Goal: Transaction & Acquisition: Purchase product/service

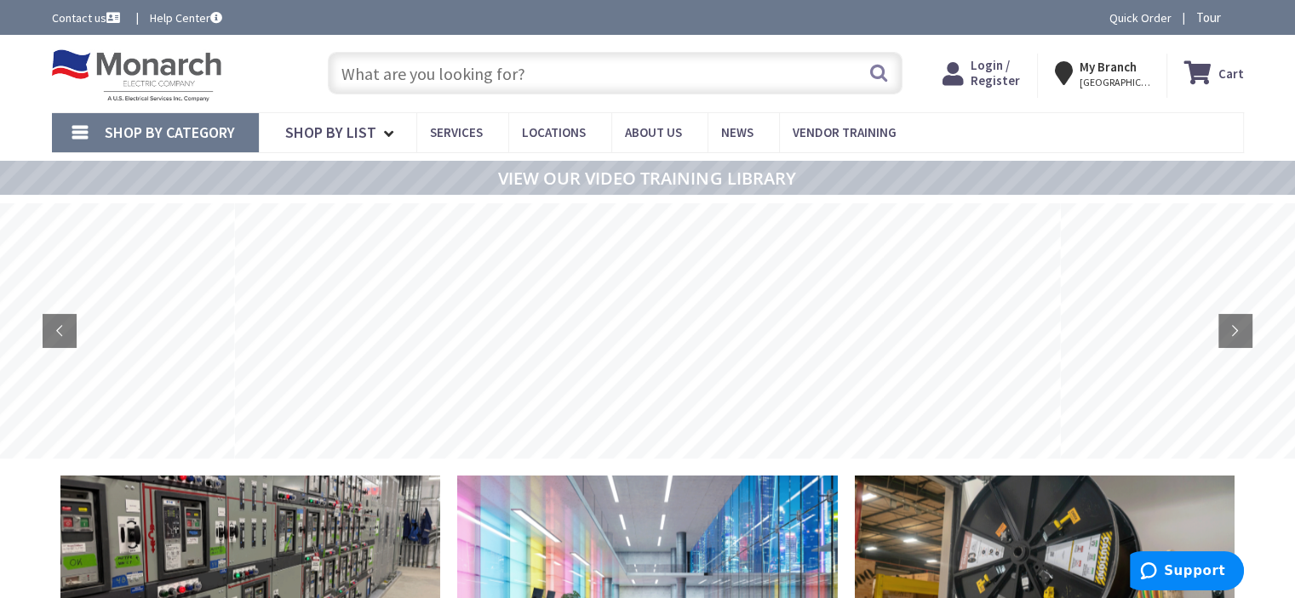
click at [408, 69] on input "text" at bounding box center [615, 73] width 575 height 43
paste input "ATDR12"
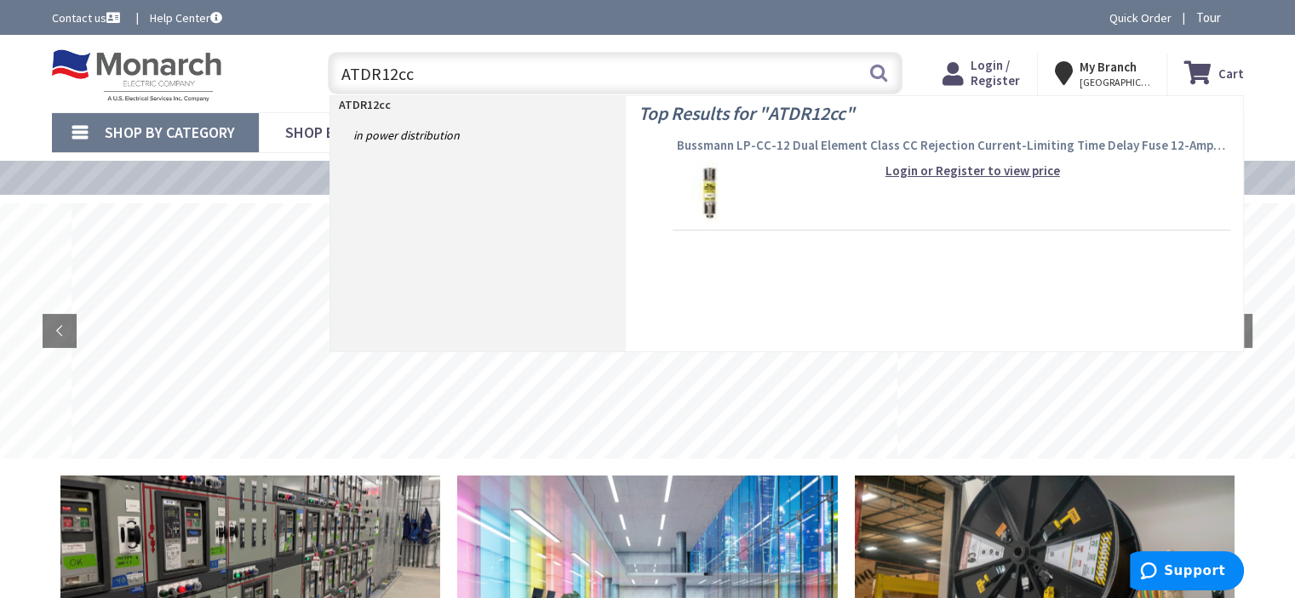
type input "ATDR12cc"
click at [712, 146] on span "Bussmann LP-CC-12 Dual Element Class CC Rejection Current-Limiting Time Delay F…" at bounding box center [951, 145] width 549 height 17
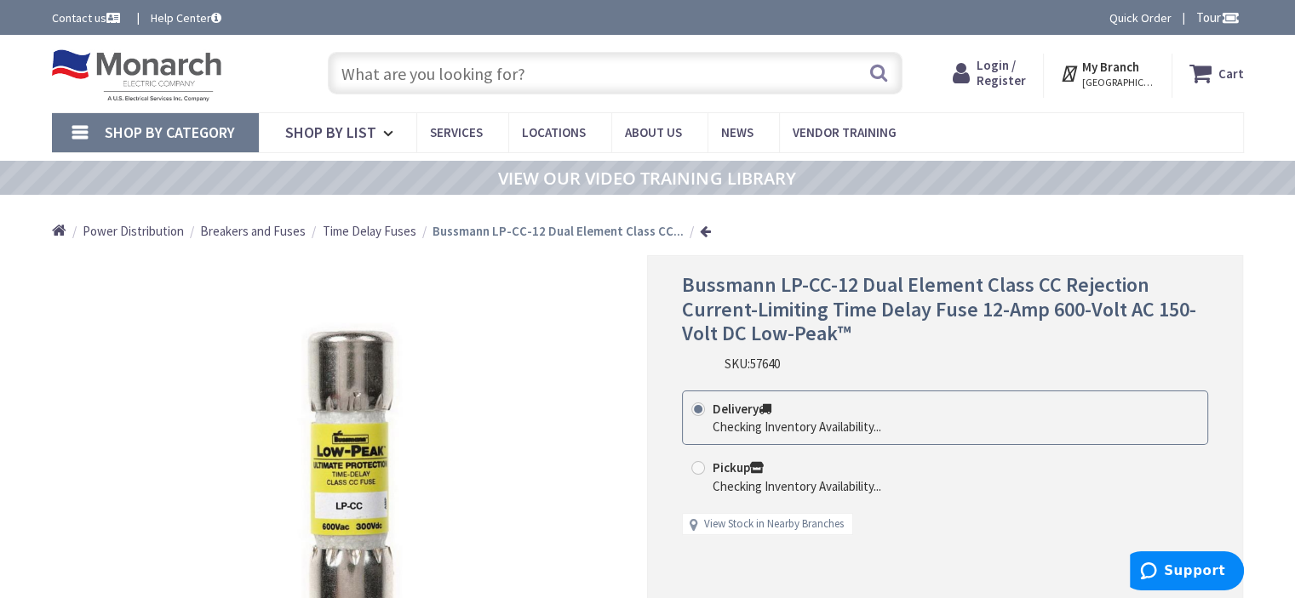
click at [1020, 74] on span "Login / Register" at bounding box center [1000, 72] width 49 height 31
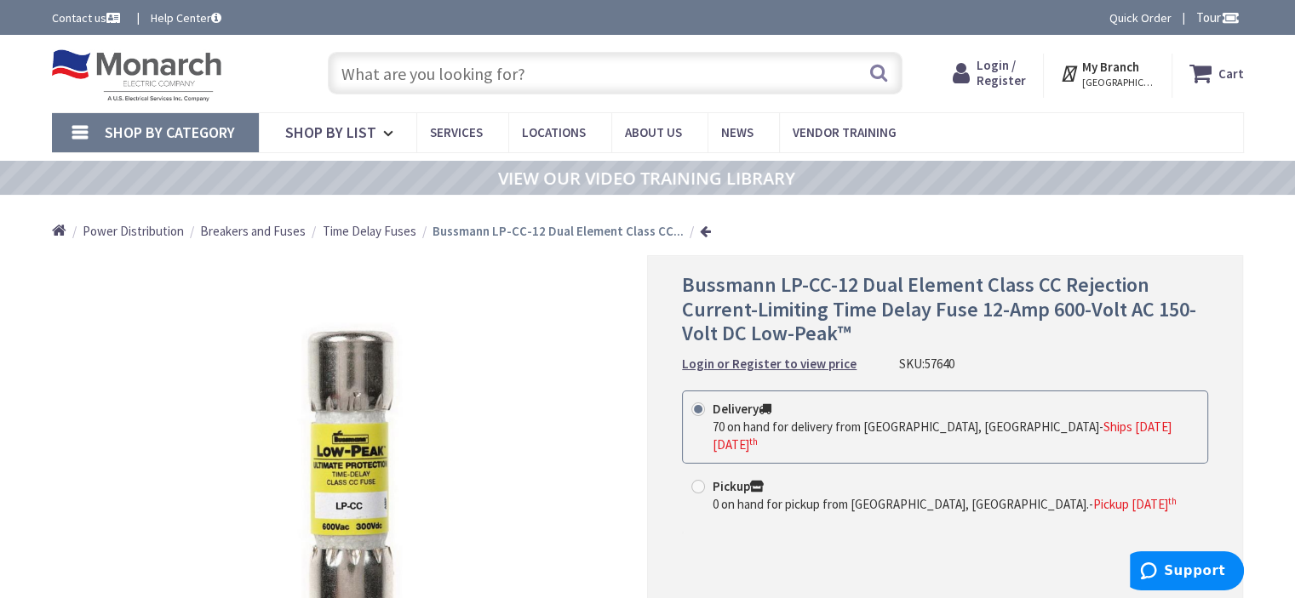
click at [1010, 72] on span "Login / Register" at bounding box center [1000, 72] width 49 height 31
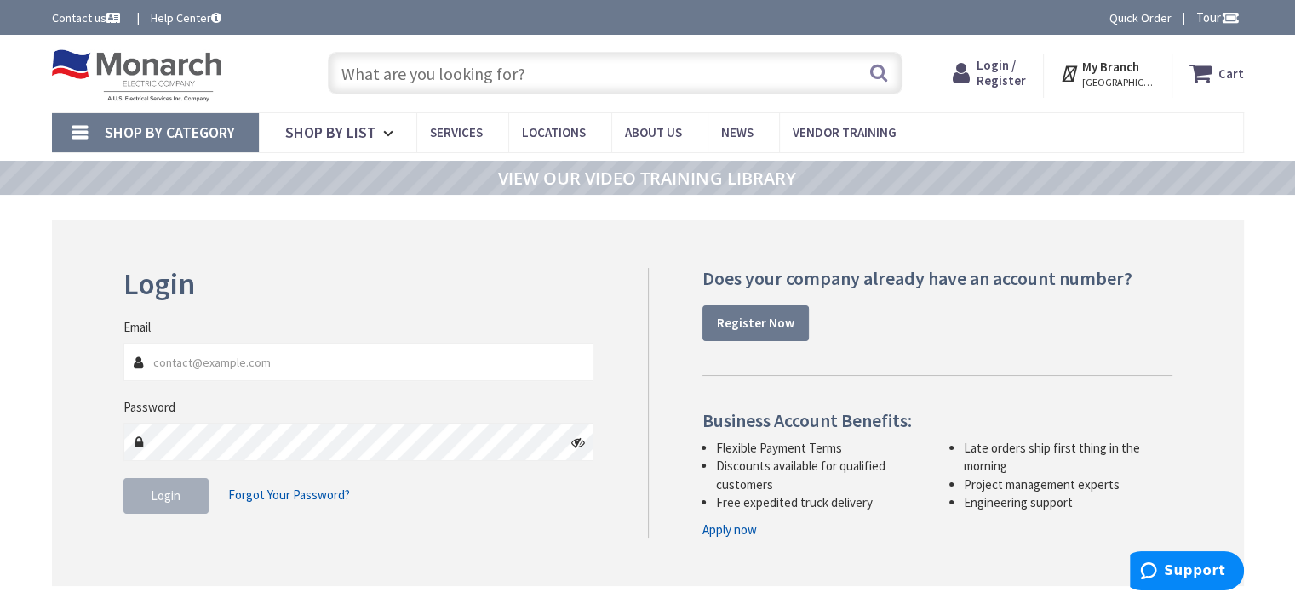
type input "acovington@hvacnj.com"
click at [173, 489] on span "Login" at bounding box center [166, 496] width 30 height 16
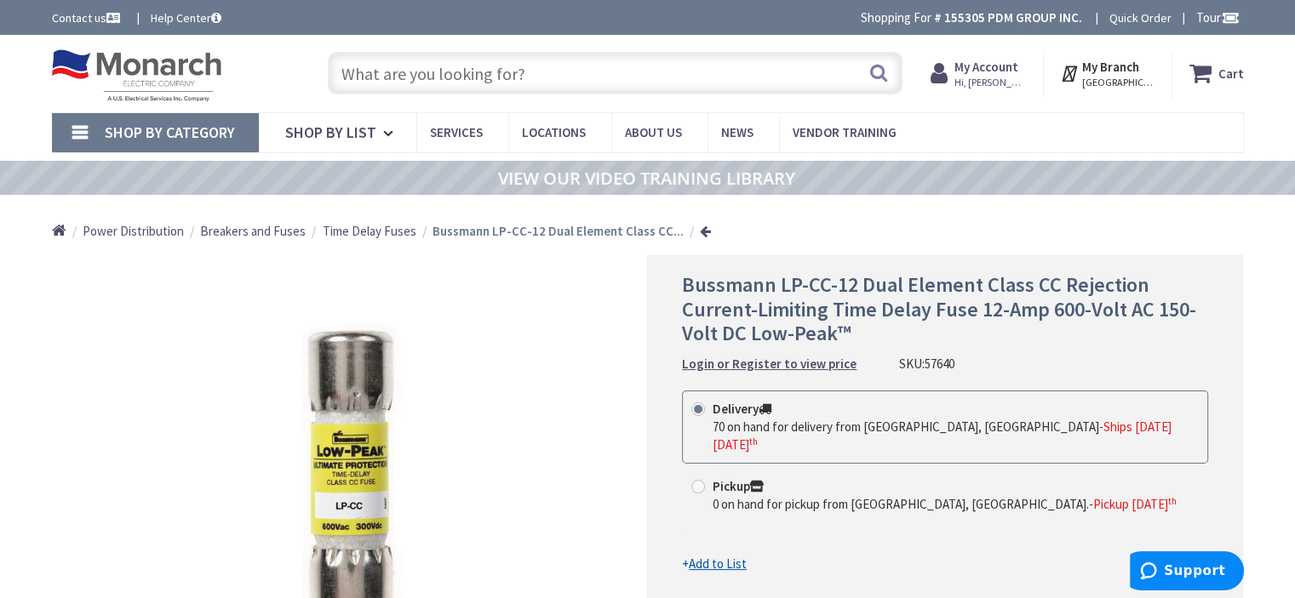
click at [540, 87] on input "text" at bounding box center [615, 73] width 575 height 43
paste input "ATDR12"
type input "ATDR12"
